Goal: Transaction & Acquisition: Book appointment/travel/reservation

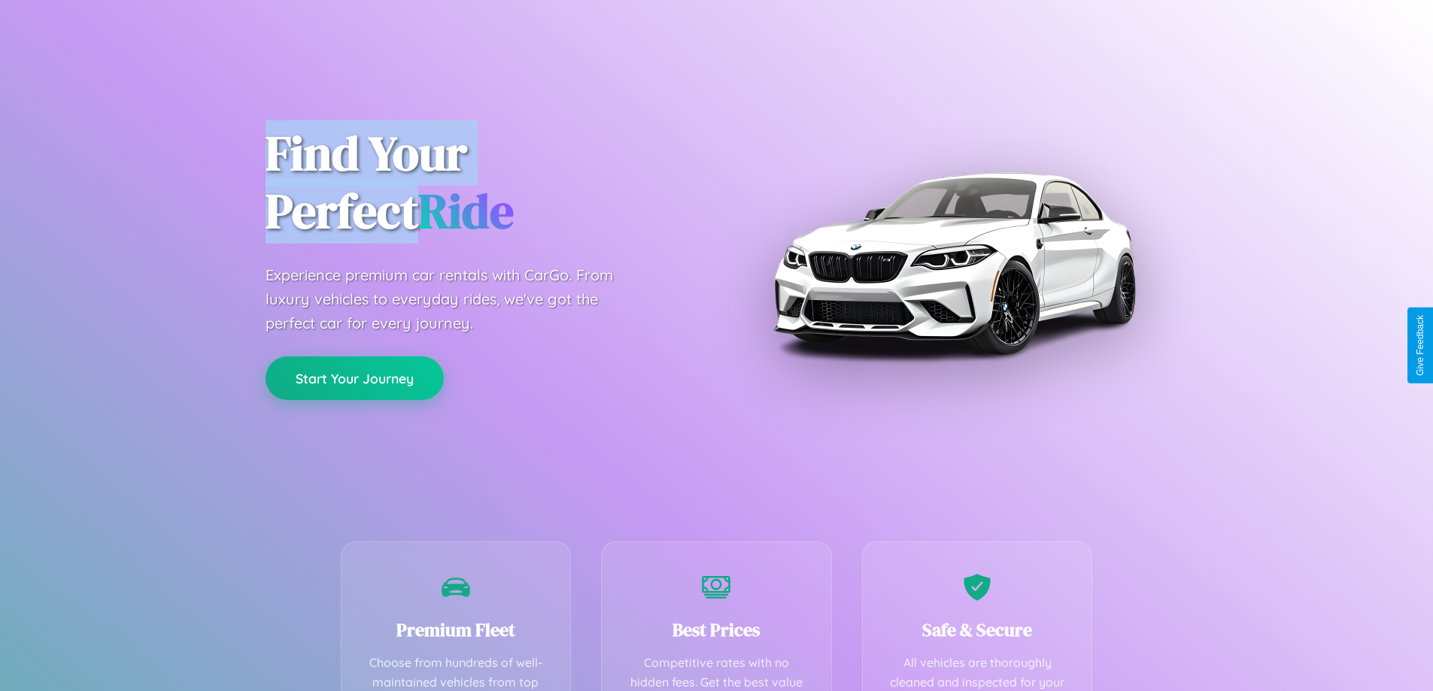
click at [354, 379] on button "Start Your Journey" at bounding box center [354, 378] width 178 height 44
click at [354, 378] on button "Start Your Journey" at bounding box center [354, 378] width 178 height 44
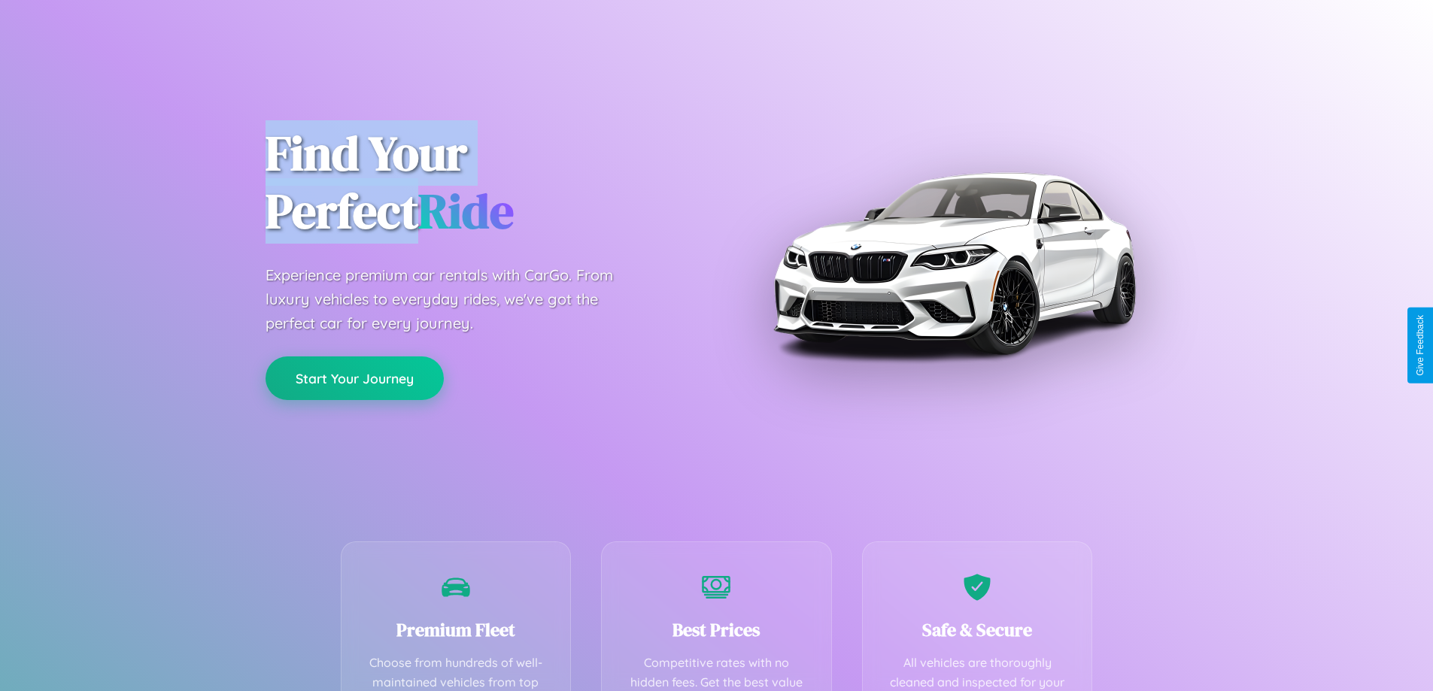
click at [354, 378] on button "Start Your Journey" at bounding box center [354, 378] width 178 height 44
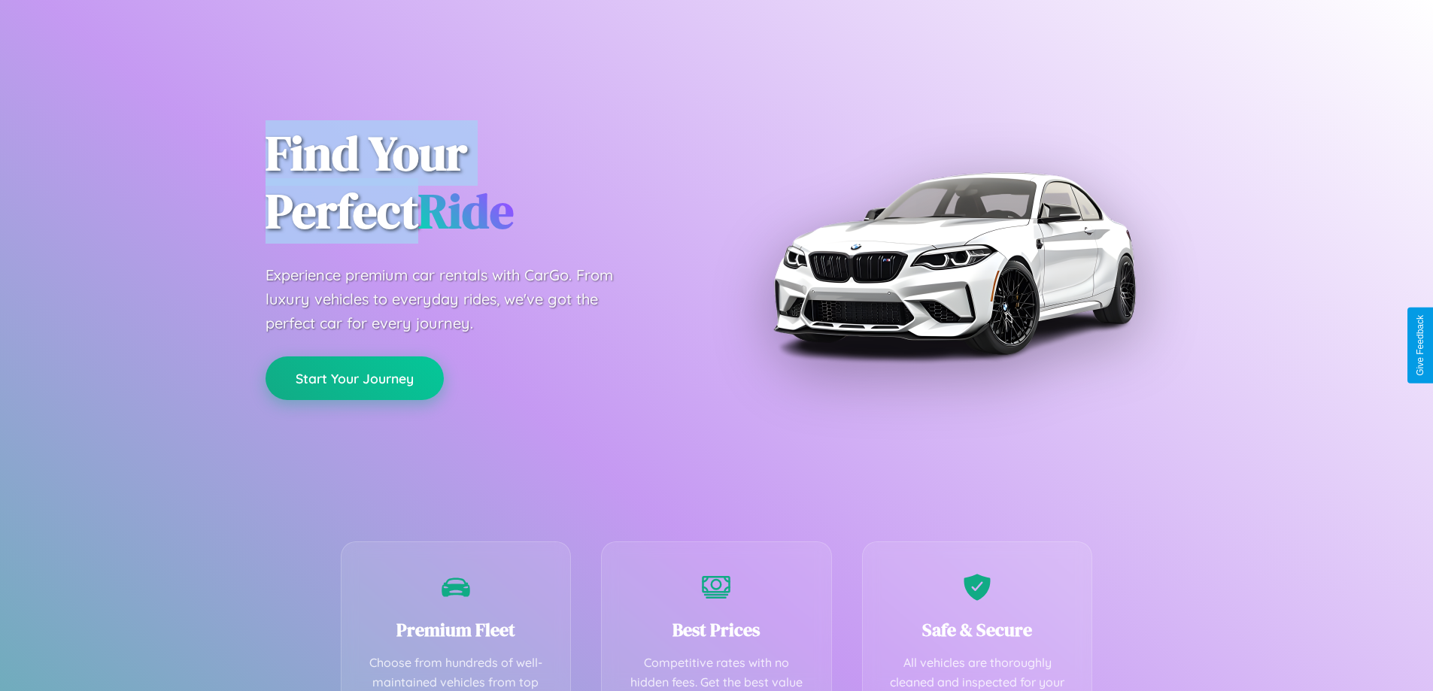
click at [354, 378] on button "Start Your Journey" at bounding box center [354, 378] width 178 height 44
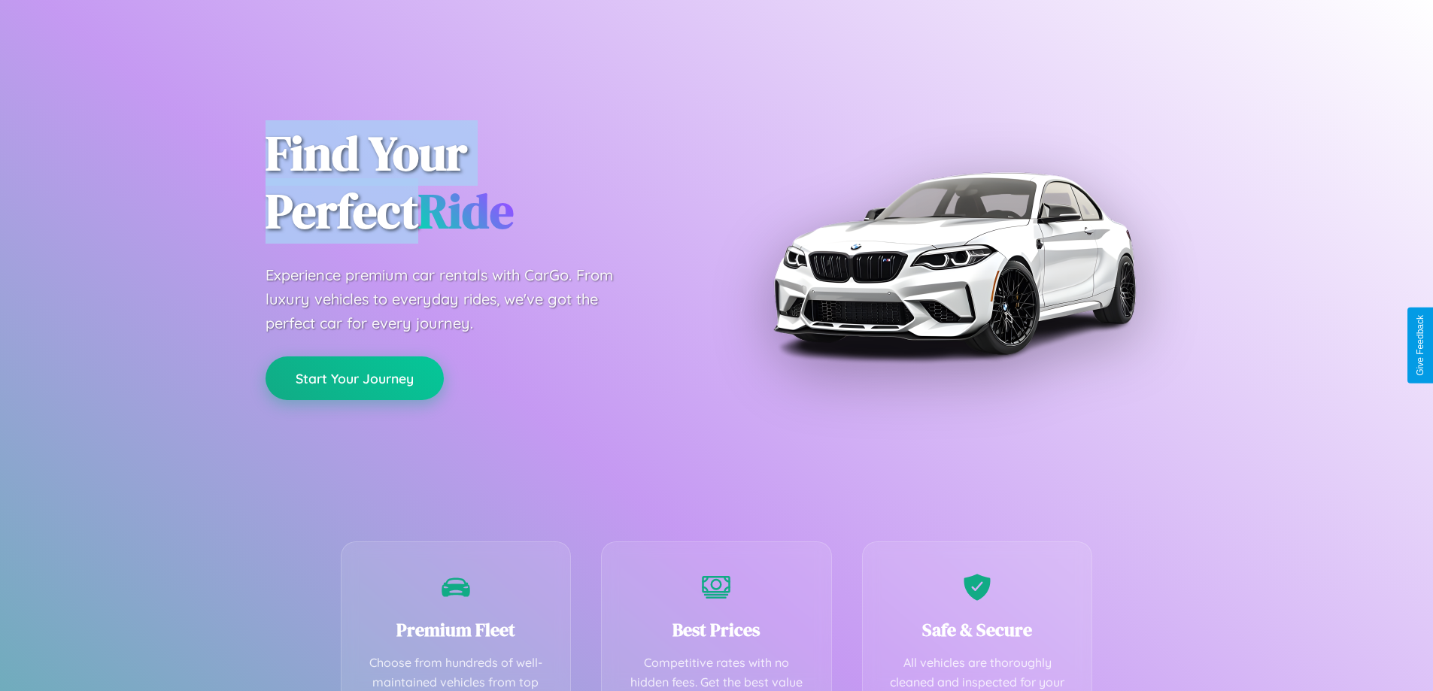
click at [354, 378] on button "Start Your Journey" at bounding box center [354, 378] width 178 height 44
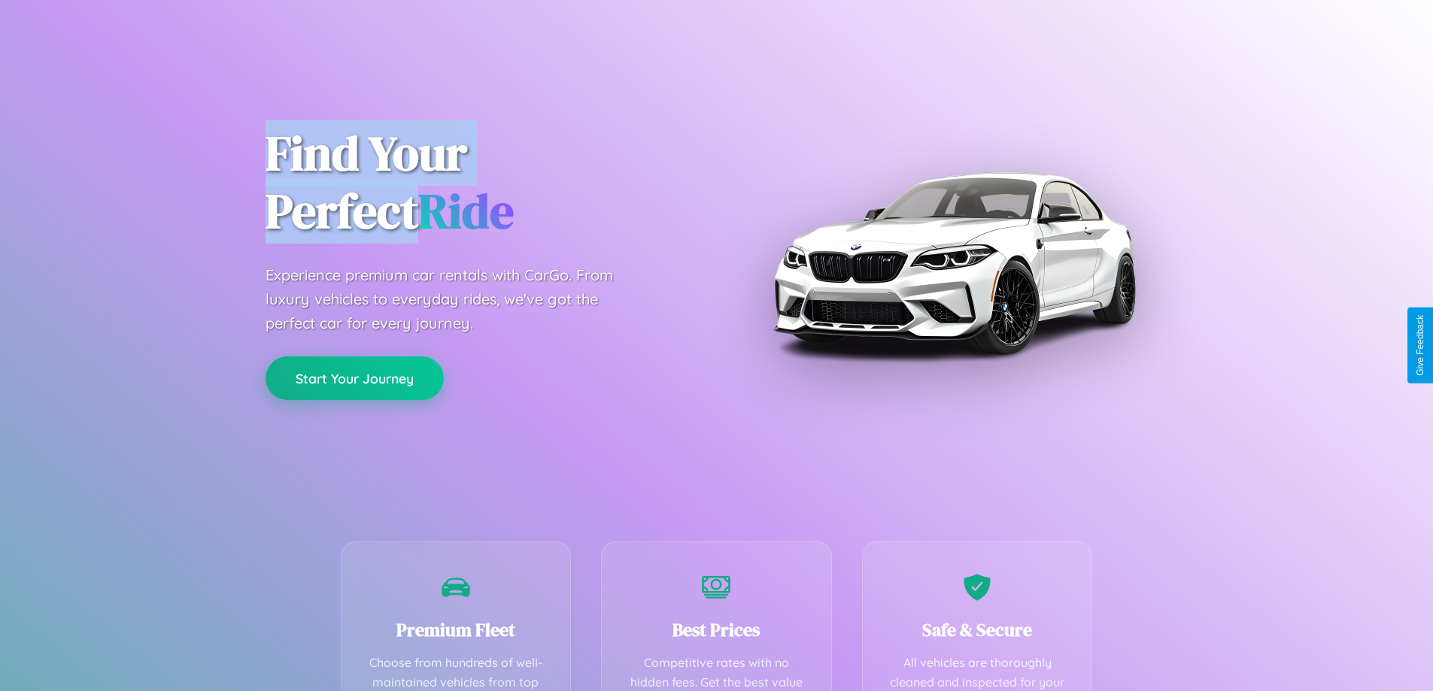
click at [354, 378] on button "Start Your Journey" at bounding box center [354, 378] width 178 height 44
